Goal: Book appointment/travel/reservation

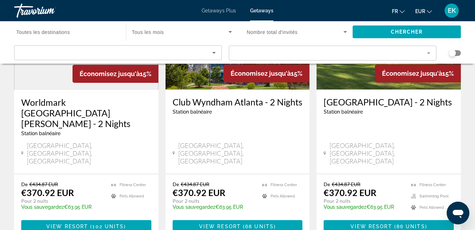
scroll to position [944, 0]
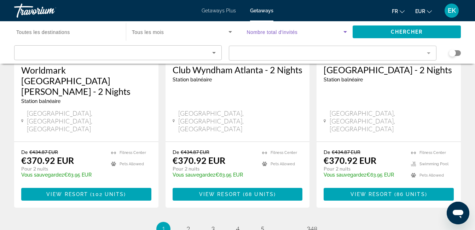
click at [344, 32] on icon "Search widget" at bounding box center [345, 32] width 8 height 8
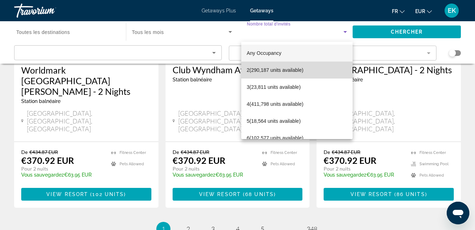
click at [310, 69] on mat-option "2 (290,187 units available)" at bounding box center [297, 70] width 112 height 17
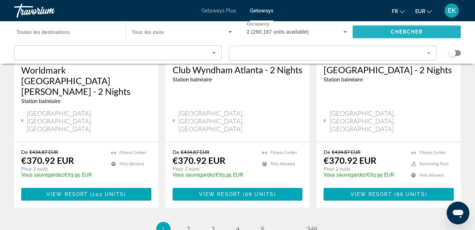
click at [361, 37] on span "Search widget" at bounding box center [407, 31] width 108 height 17
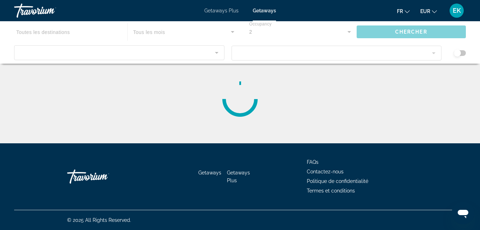
drag, startPoint x: 361, startPoint y: 37, endPoint x: 314, endPoint y: 79, distance: 63.1
click at [314, 79] on div "Main content" at bounding box center [240, 99] width 452 height 57
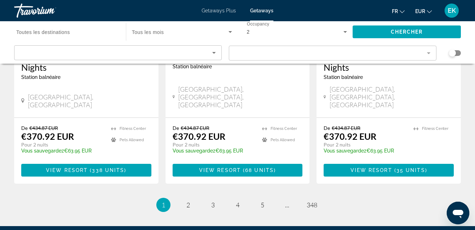
scroll to position [974, 0]
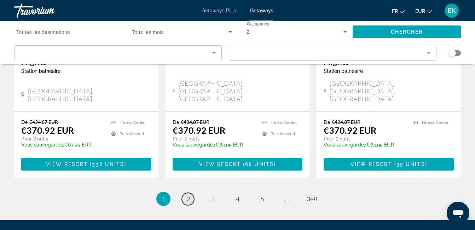
click at [188, 195] on span "2" at bounding box center [188, 199] width 4 height 8
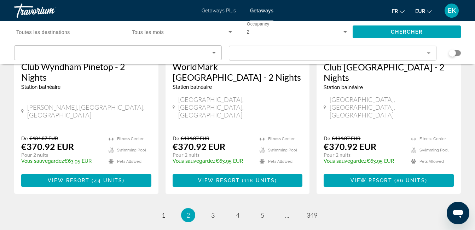
scroll to position [964, 0]
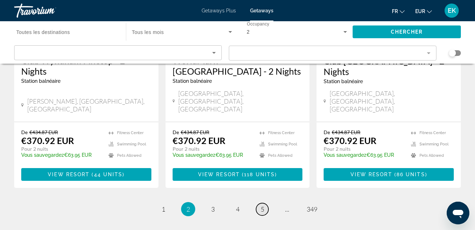
click at [261, 205] on span "5" at bounding box center [263, 209] width 4 height 8
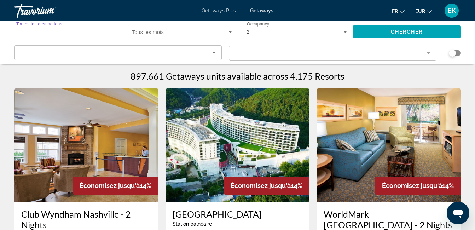
click at [91, 29] on input "Destination Toutes les destinations" at bounding box center [66, 32] width 100 height 8
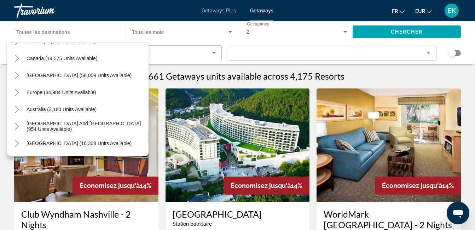
scroll to position [42, 0]
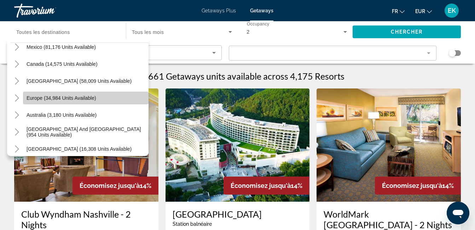
click at [105, 97] on span "Search widget" at bounding box center [86, 97] width 126 height 17
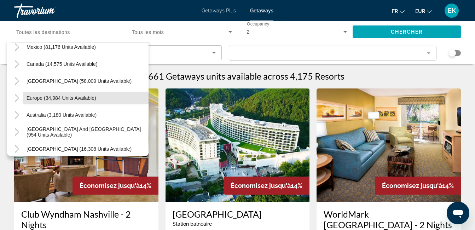
type input "**********"
click at [105, 97] on img "Main content" at bounding box center [86, 144] width 144 height 113
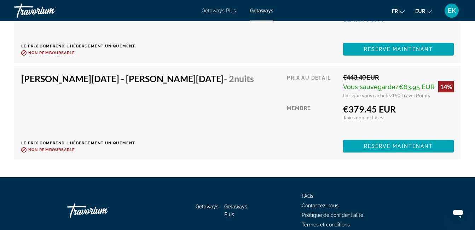
scroll to position [2332, 0]
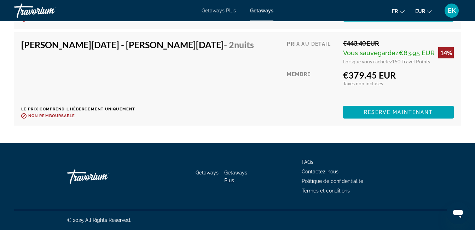
click at [262, 11] on span "Getaways" at bounding box center [261, 11] width 23 height 6
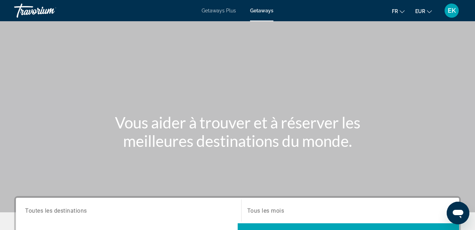
click at [262, 11] on span "Getaways" at bounding box center [261, 11] width 23 height 6
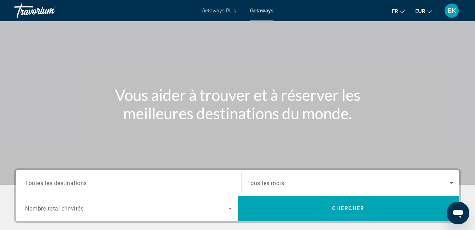
scroll to position [36, 0]
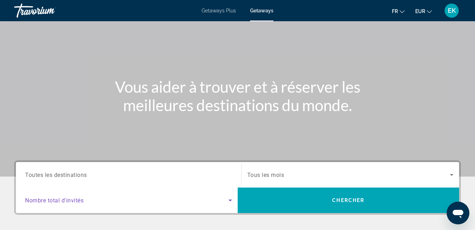
click at [230, 199] on icon "Search widget" at bounding box center [230, 200] width 8 height 8
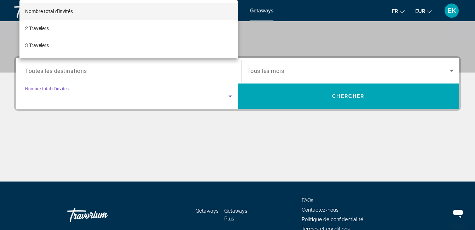
scroll to position [173, 0]
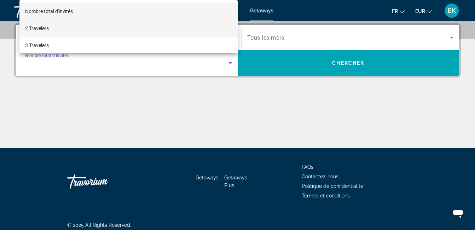
click at [147, 30] on mat-option "2 Travelers" at bounding box center [128, 28] width 218 height 17
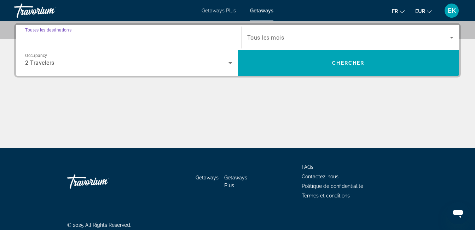
click at [152, 39] on input "Destination Toutes les destinations" at bounding box center [128, 38] width 207 height 8
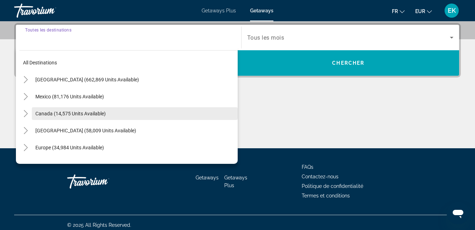
click at [106, 109] on span "Search widget" at bounding box center [135, 113] width 206 height 17
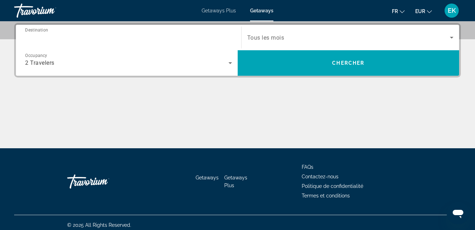
type input "**********"
click at [106, 109] on div "Main content" at bounding box center [237, 121] width 447 height 53
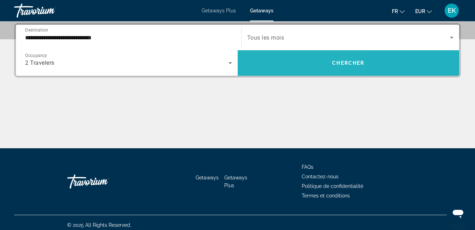
click at [278, 62] on span "Search widget" at bounding box center [349, 62] width 222 height 17
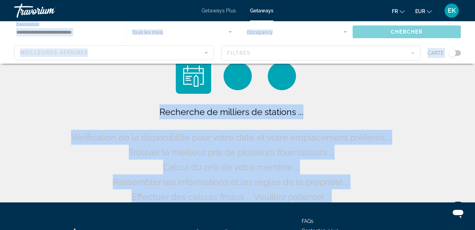
click at [278, 62] on div "Main content" at bounding box center [237, 42] width 475 height 42
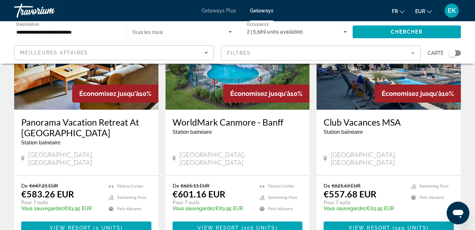
scroll to position [908, 0]
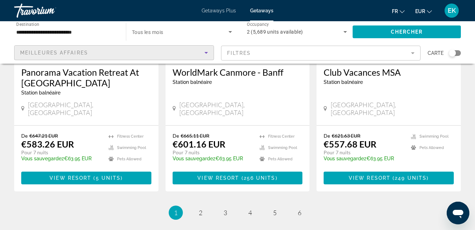
click at [207, 52] on icon "Sort by" at bounding box center [206, 52] width 8 height 8
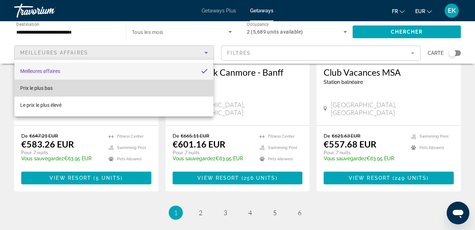
click at [43, 86] on span "Prix ​​le plus bas" at bounding box center [36, 88] width 33 height 6
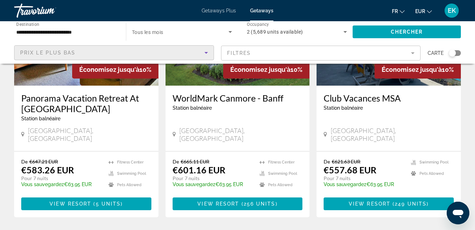
scroll to position [896, 0]
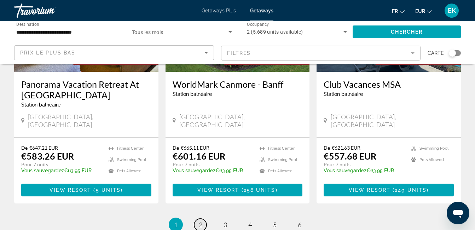
click at [198, 219] on link "page 2" at bounding box center [200, 225] width 12 height 12
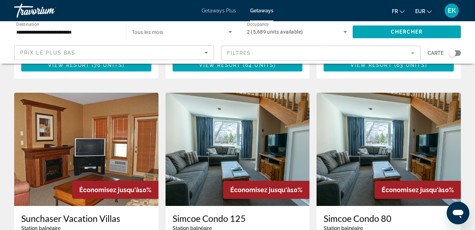
scroll to position [533, 0]
